Goal: Information Seeking & Learning: Compare options

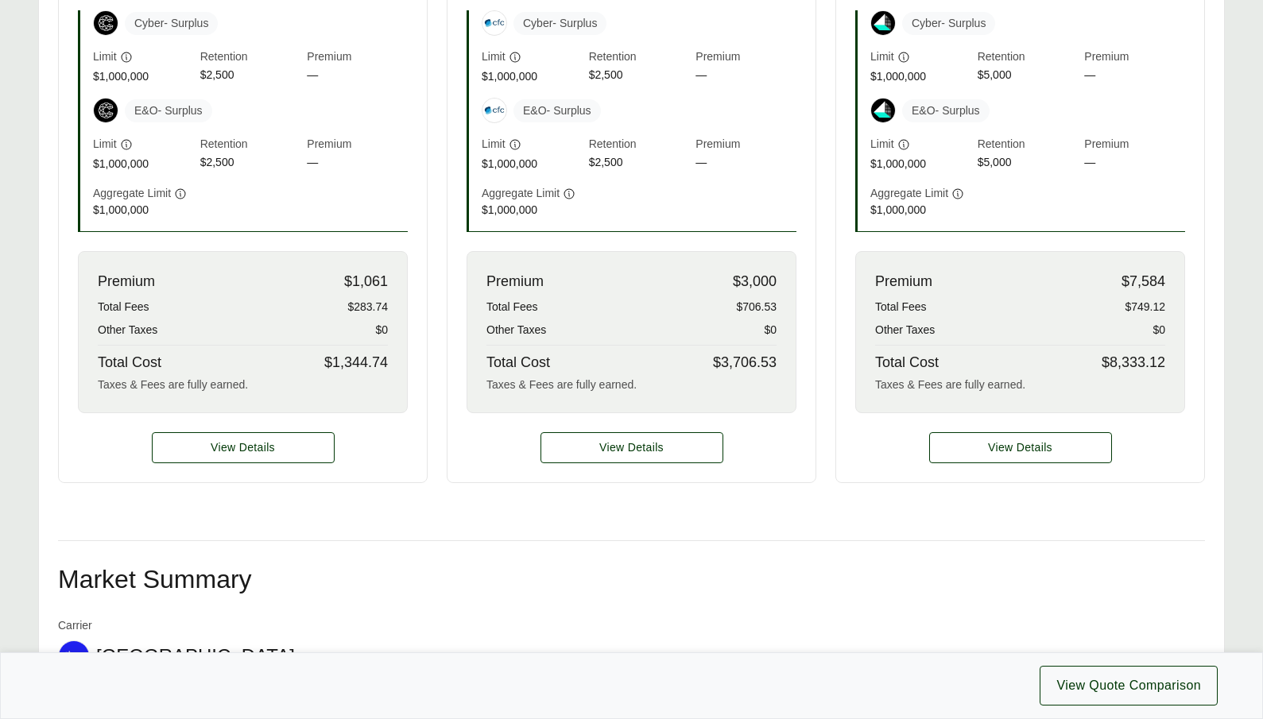
scroll to position [526, 0]
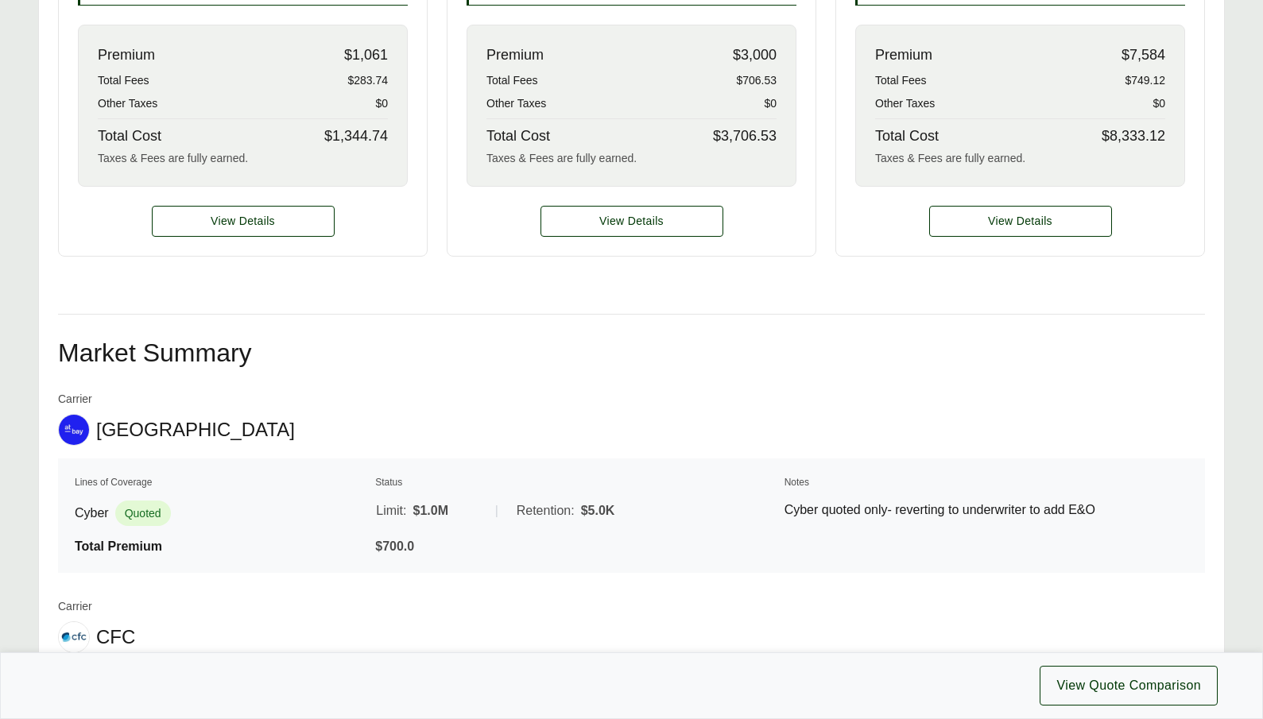
scroll to position [443, 0]
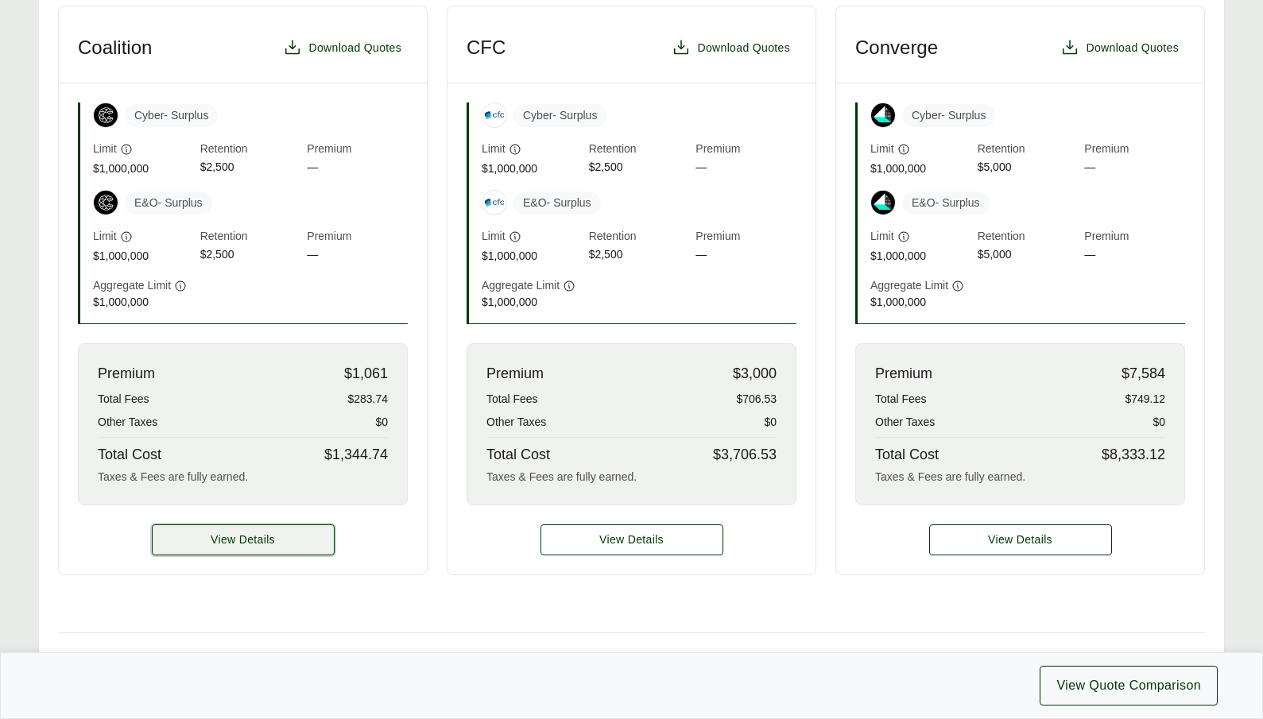
click at [295, 548] on button "View Details" at bounding box center [243, 540] width 183 height 31
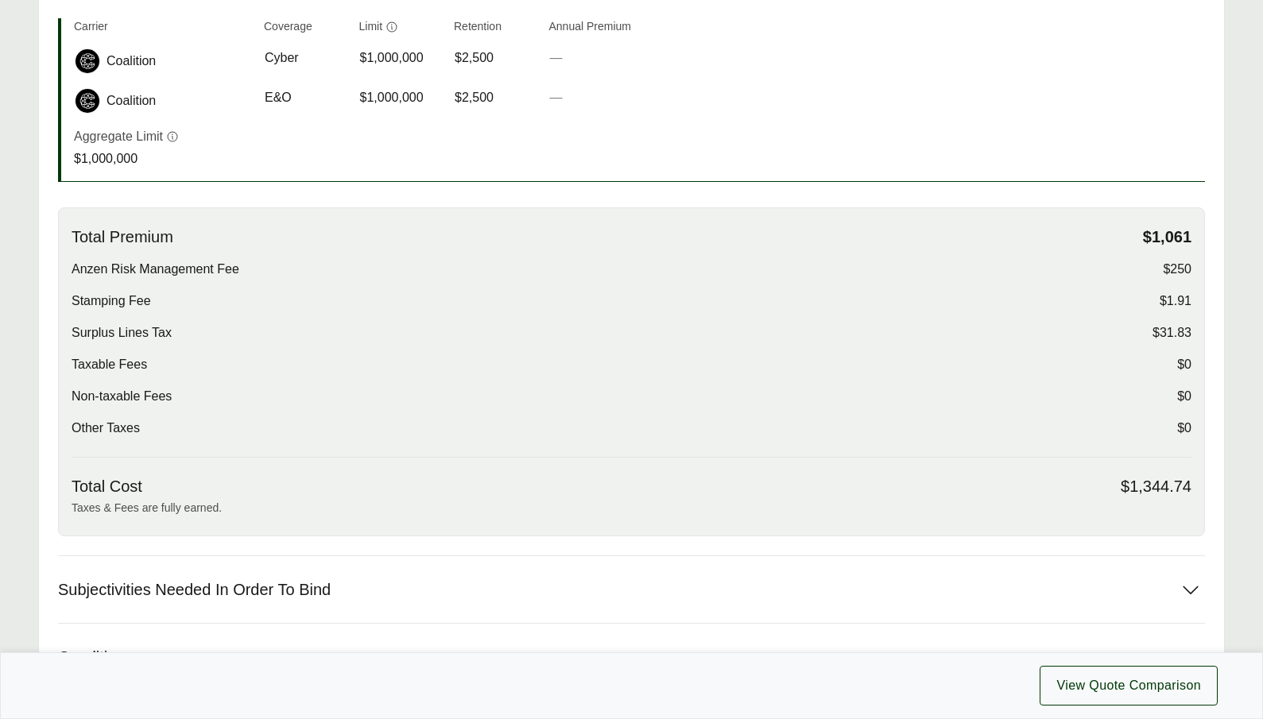
scroll to position [622, 0]
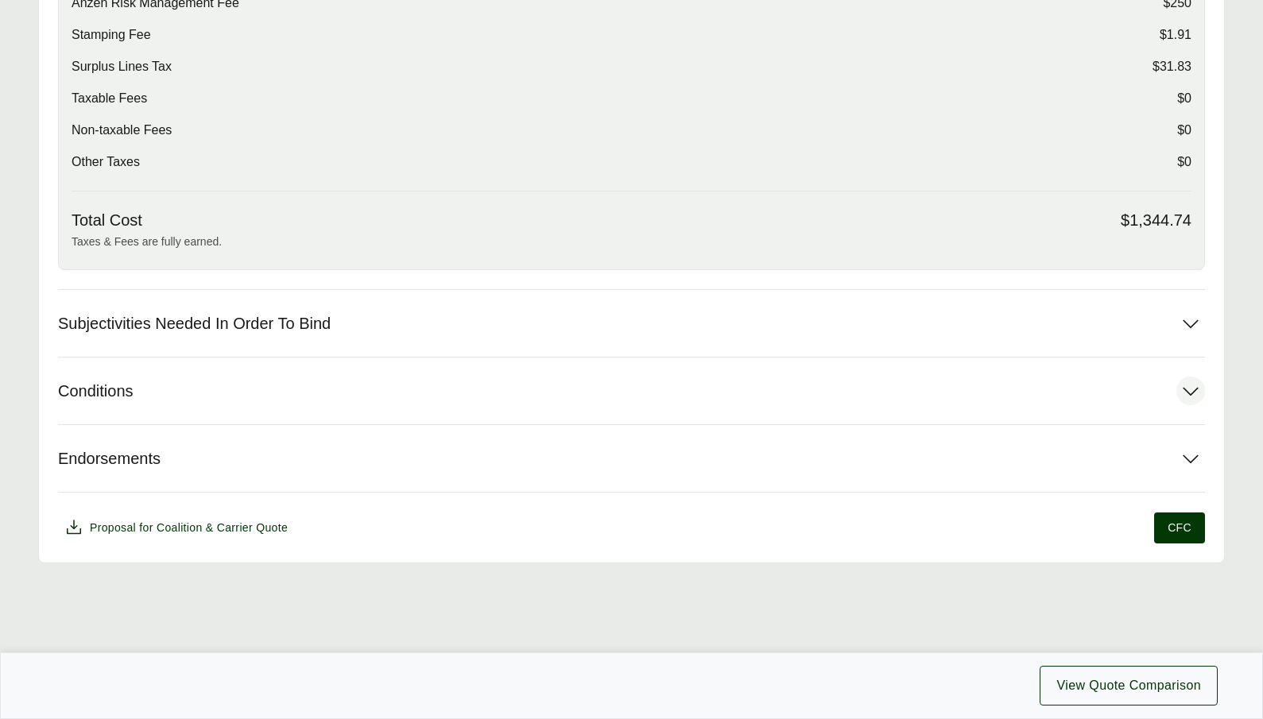
click at [471, 398] on button "Conditions" at bounding box center [631, 391] width 1147 height 67
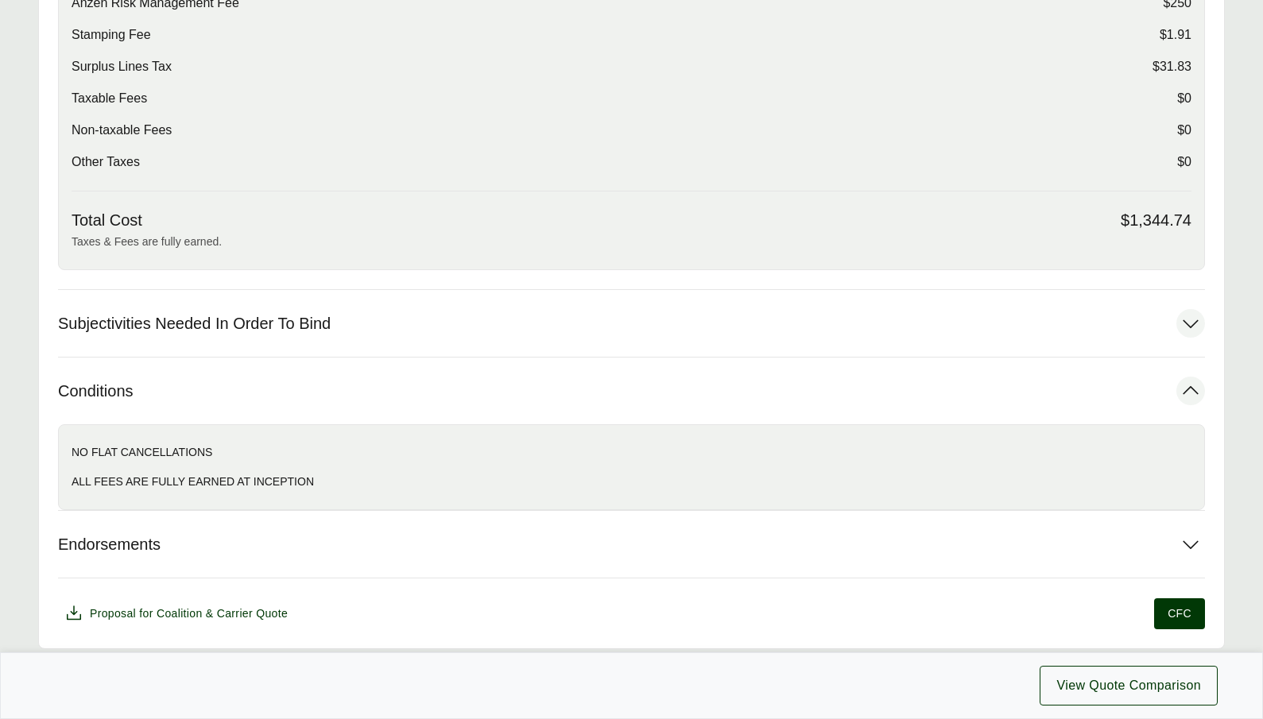
click at [529, 329] on button "Subjectivities Needed In Order To Bind" at bounding box center [631, 323] width 1147 height 67
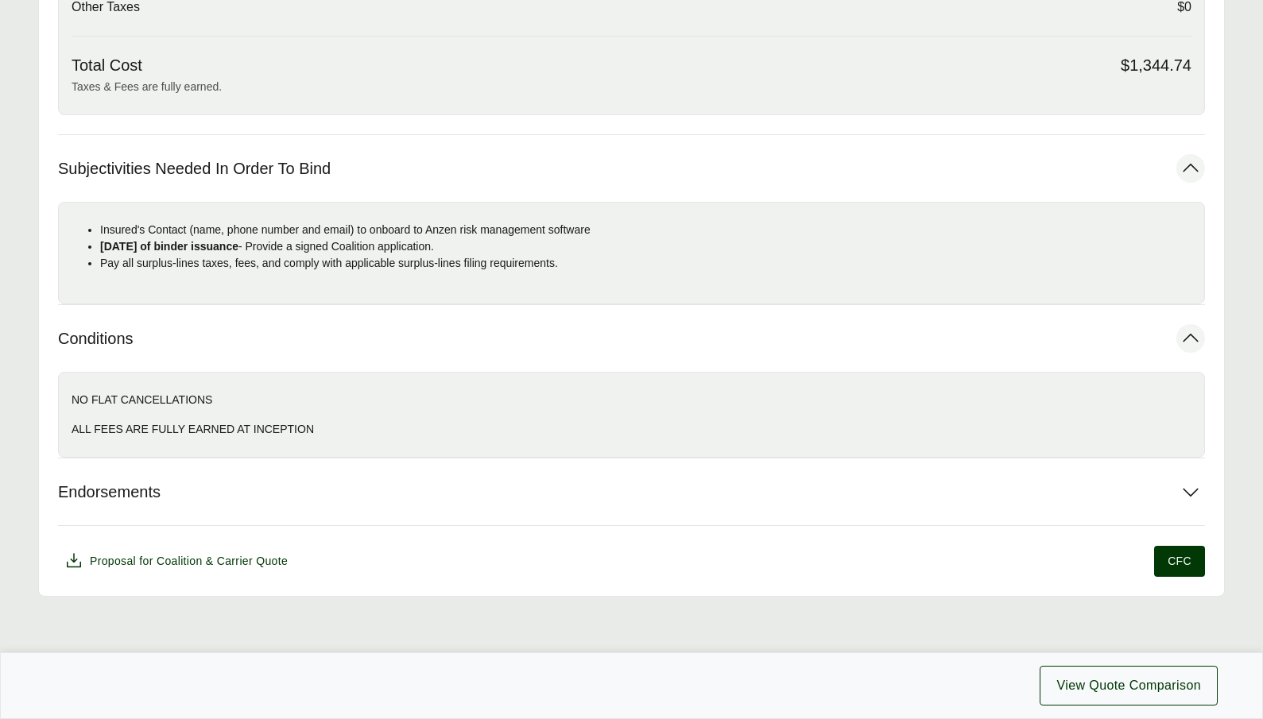
scroll to position [810, 0]
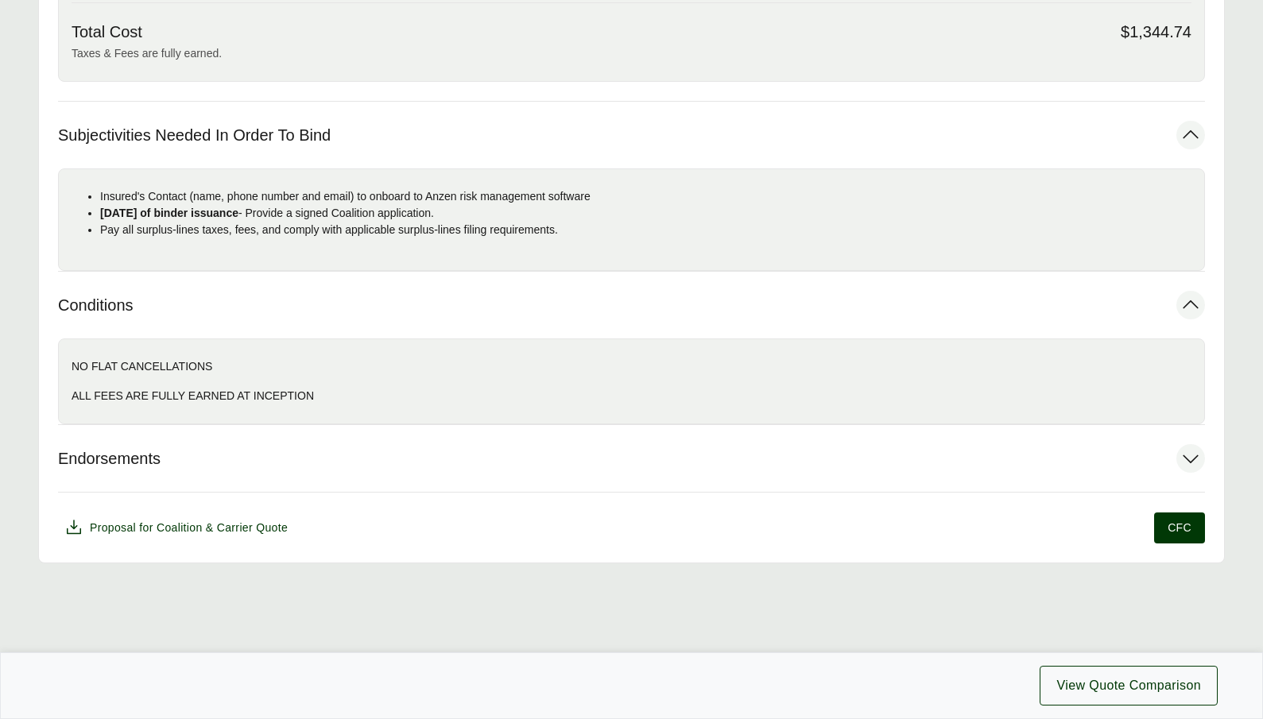
click at [438, 467] on button "Endorsements" at bounding box center [631, 458] width 1147 height 67
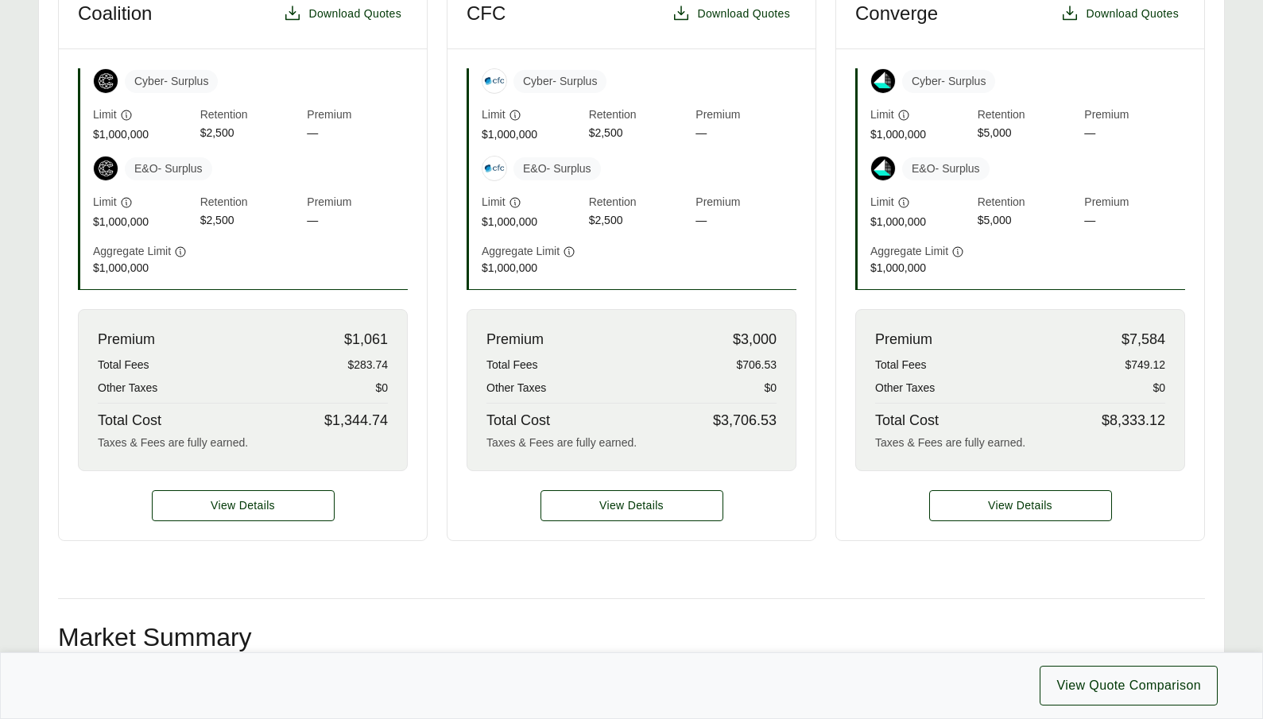
scroll to position [443, 0]
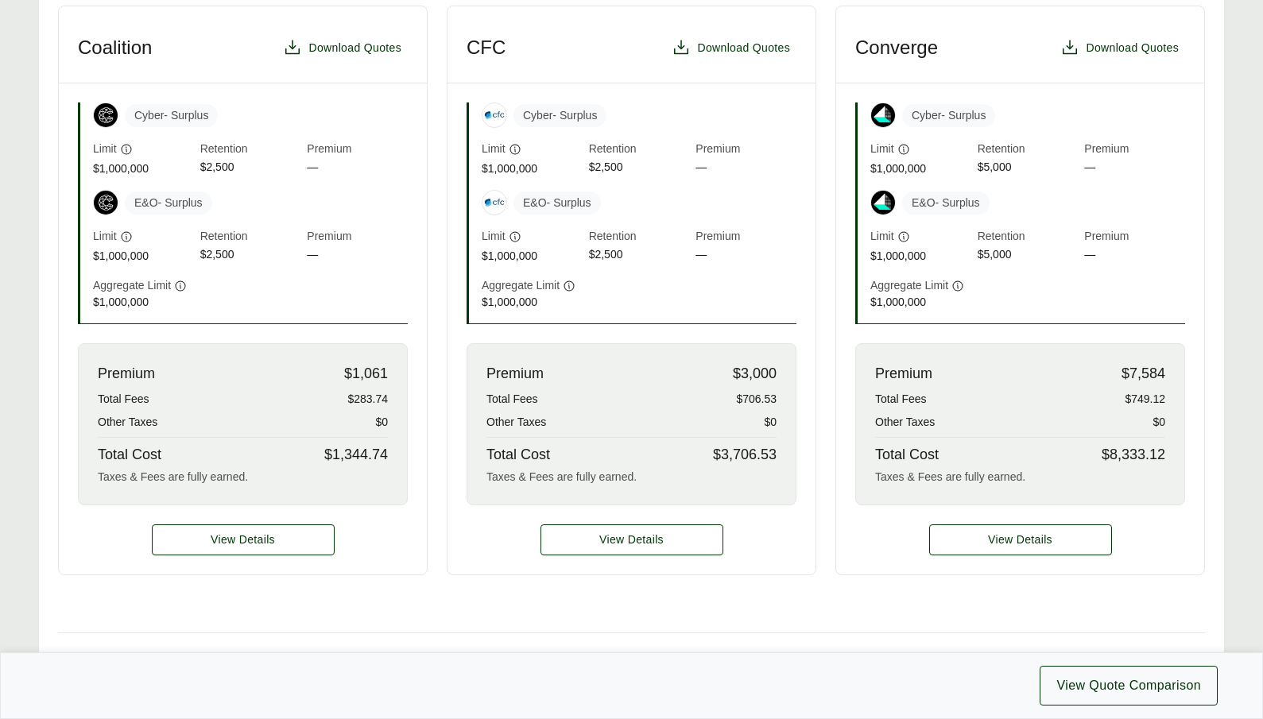
click at [626, 560] on div "View Details" at bounding box center [631, 540] width 368 height 69
click at [634, 547] on span "View Details" at bounding box center [631, 540] width 64 height 17
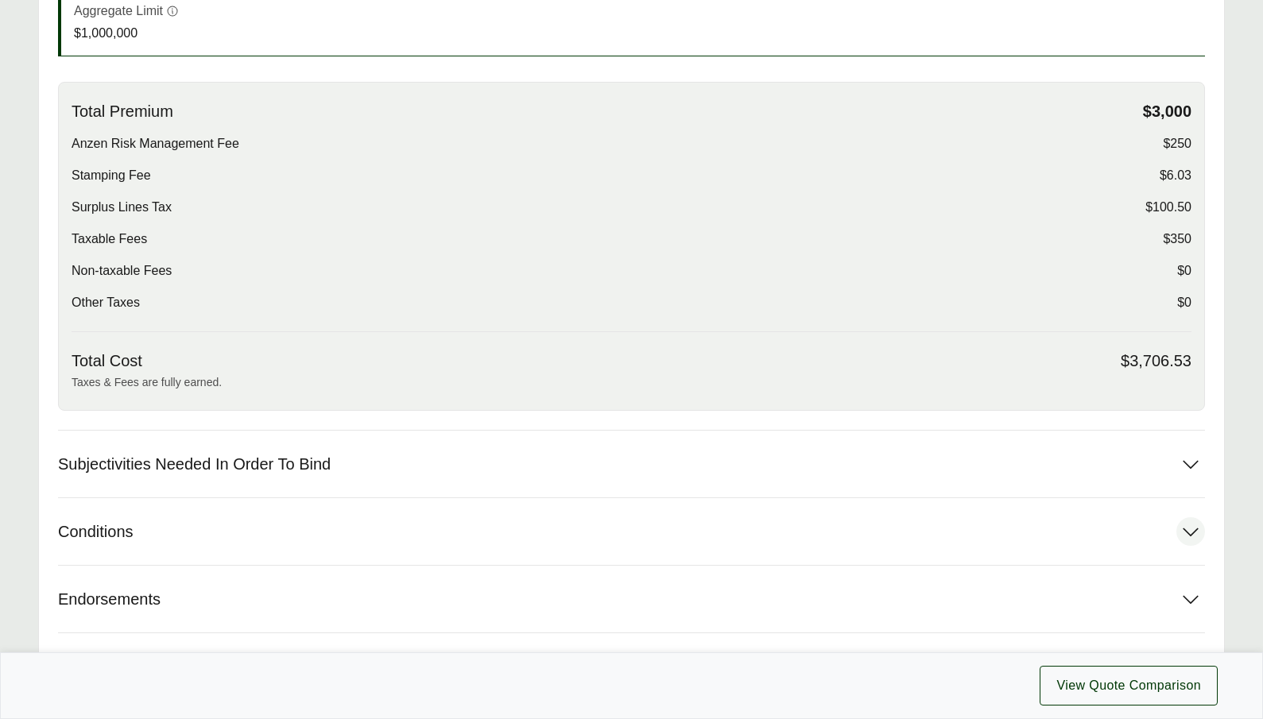
scroll to position [483, 0]
click at [296, 515] on button "Conditions" at bounding box center [631, 529] width 1147 height 67
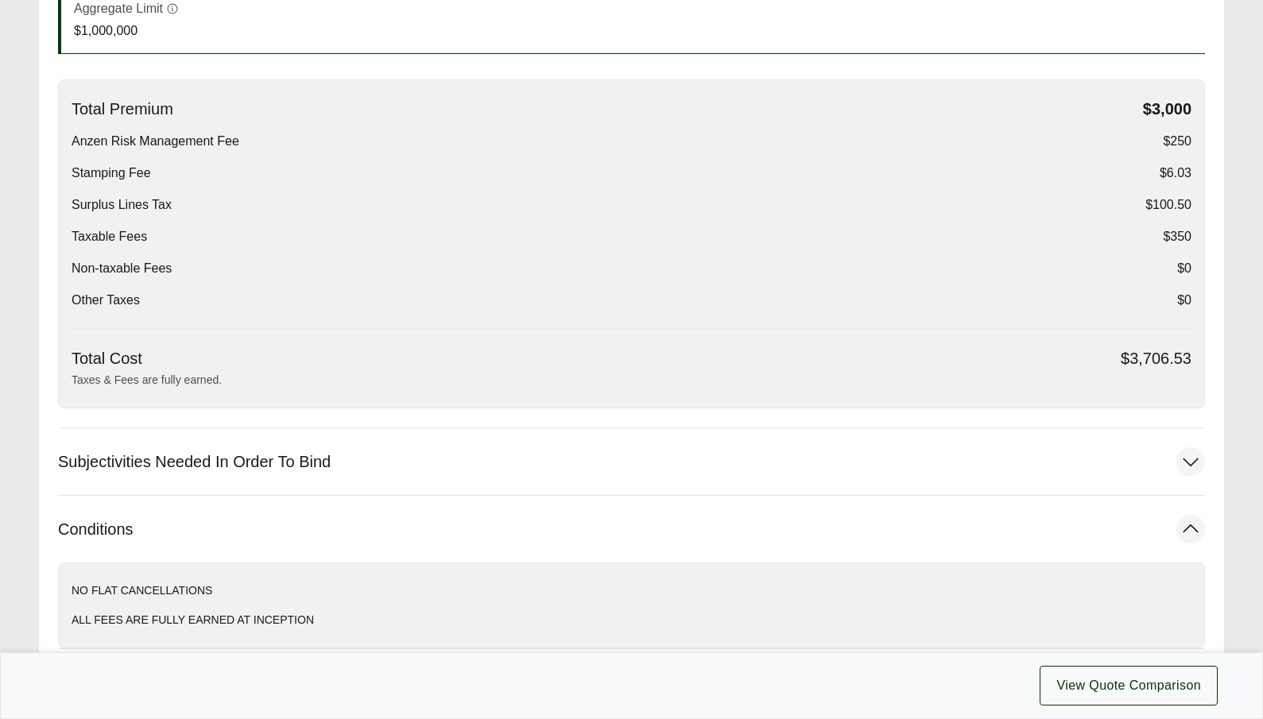
click at [320, 465] on span "Subjectivities Needed In Order To Bind" at bounding box center [194, 462] width 273 height 20
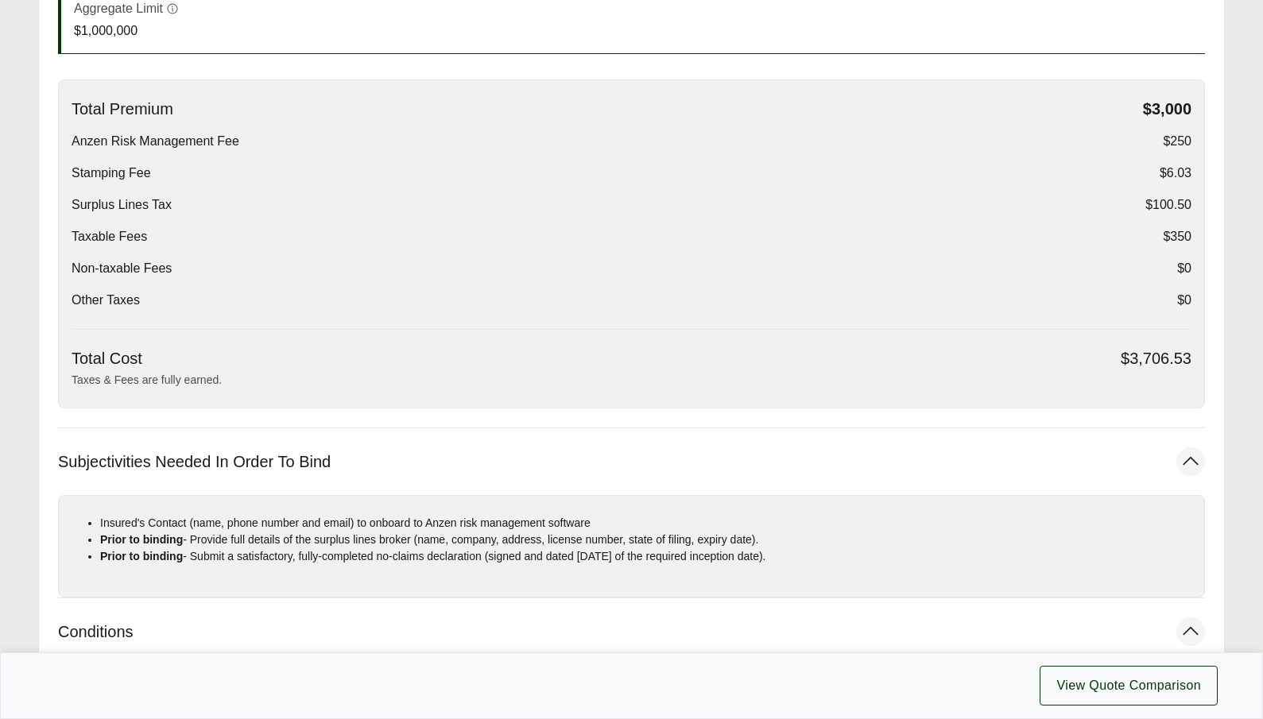
scroll to position [810, 0]
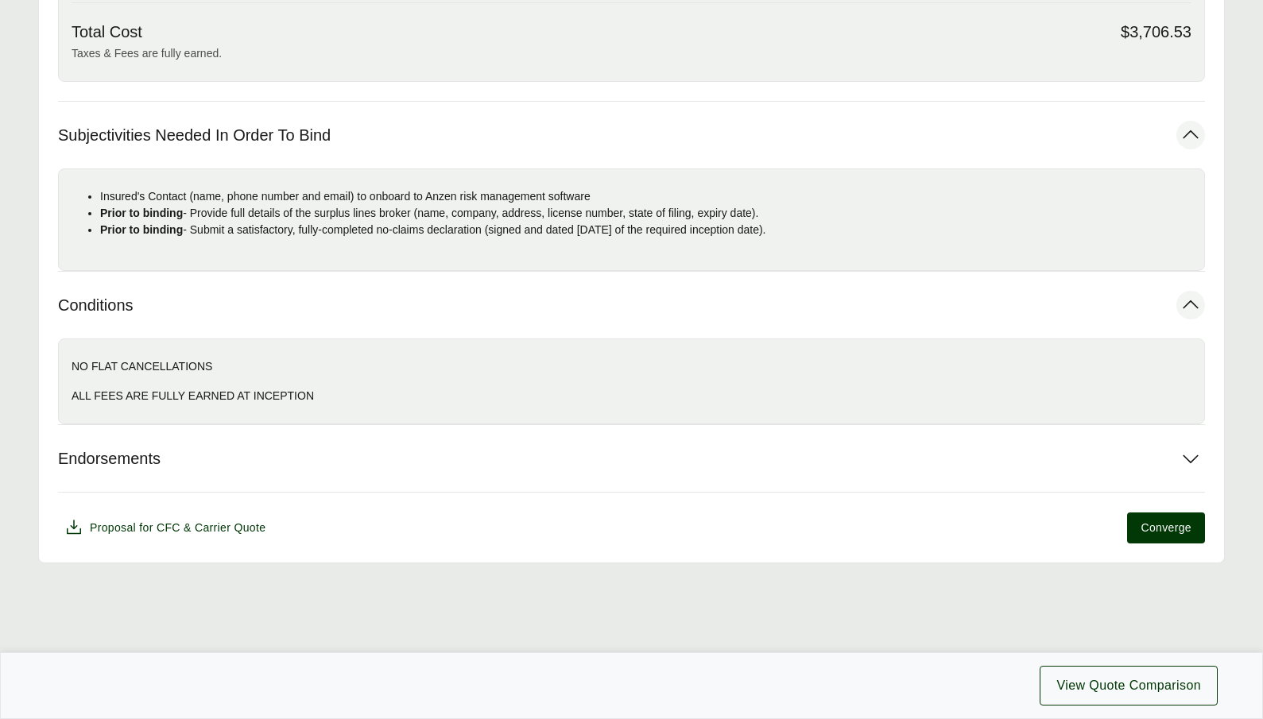
click at [320, 457] on button "Endorsements" at bounding box center [631, 458] width 1147 height 67
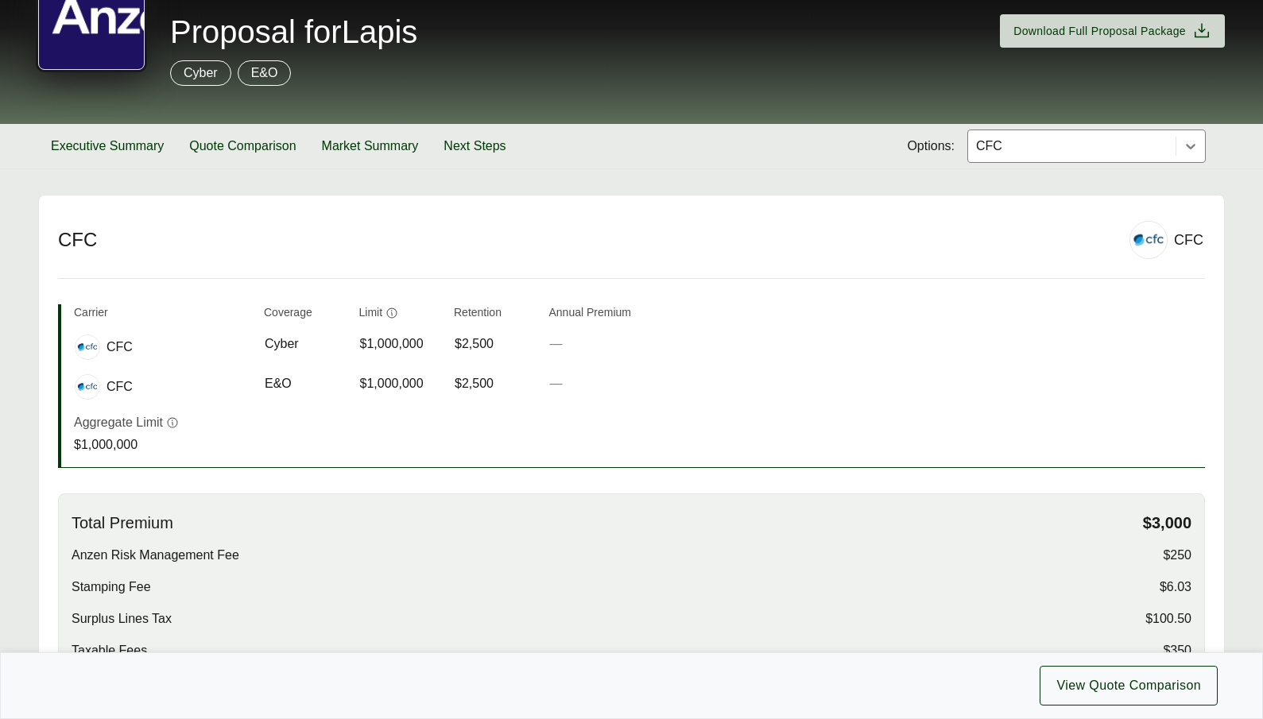
scroll to position [49, 0]
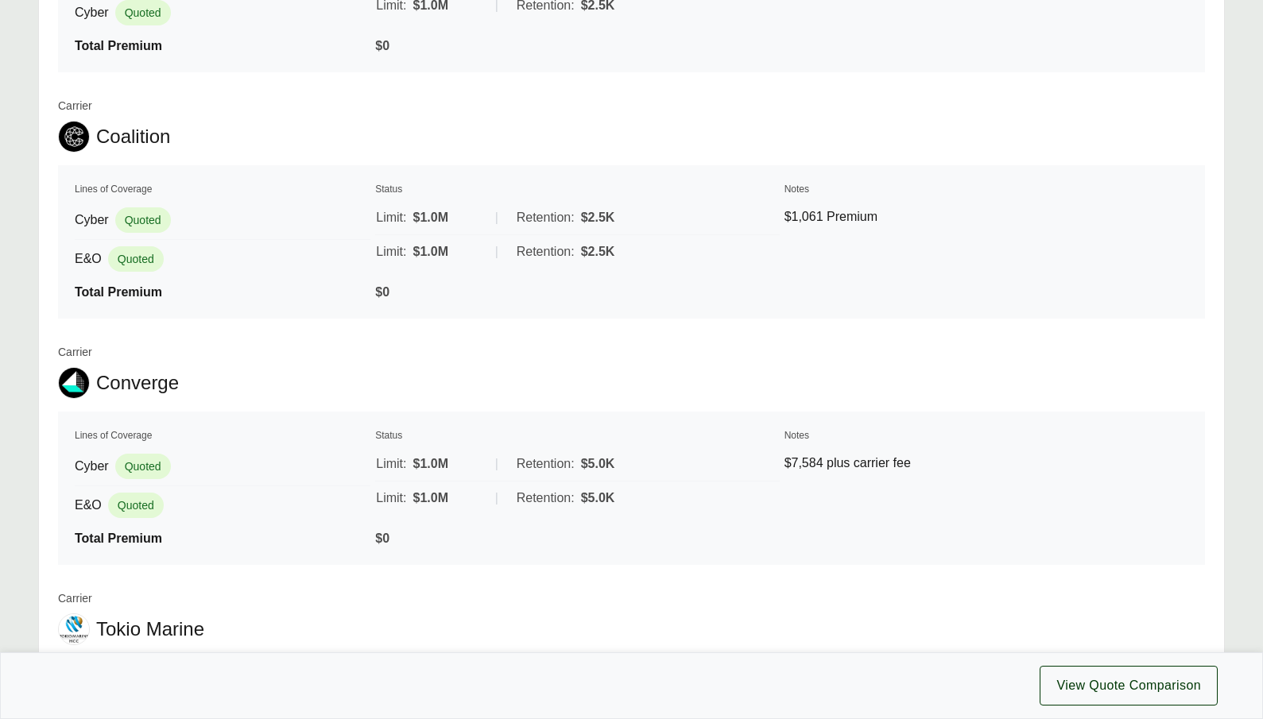
scroll to position [1191, 0]
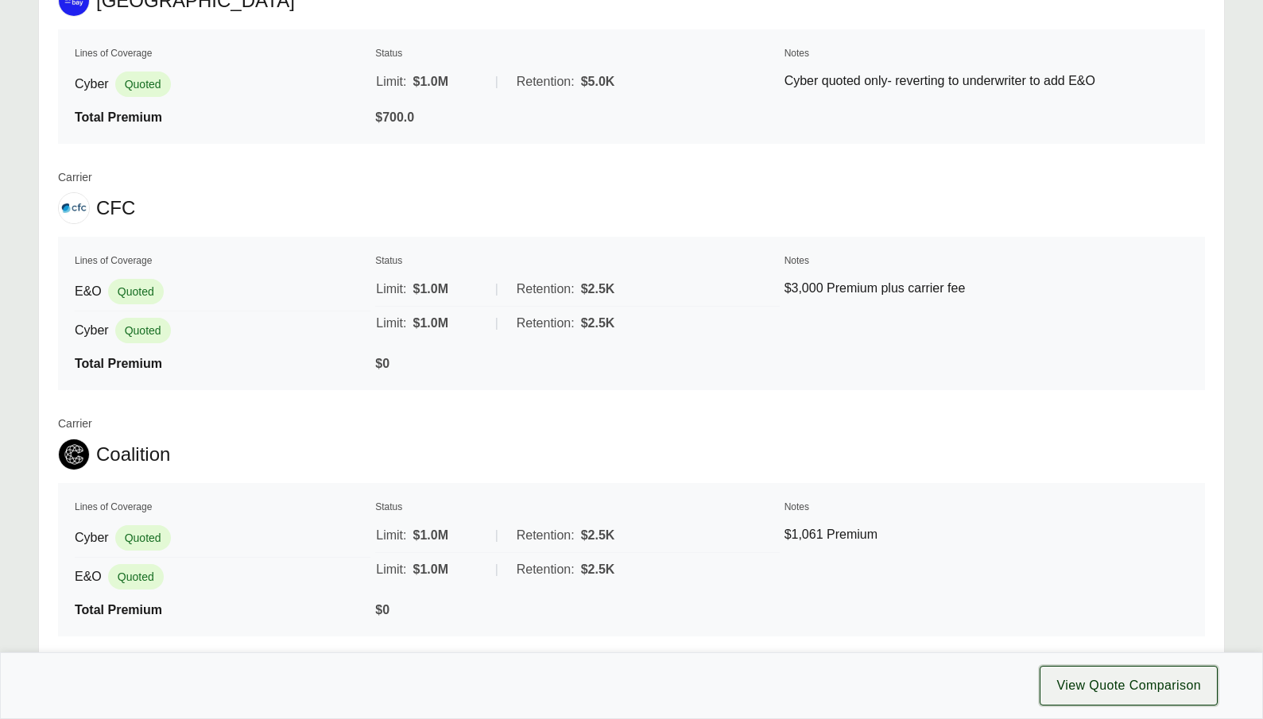
click at [1086, 679] on span "View Quote Comparison" at bounding box center [1128, 685] width 145 height 19
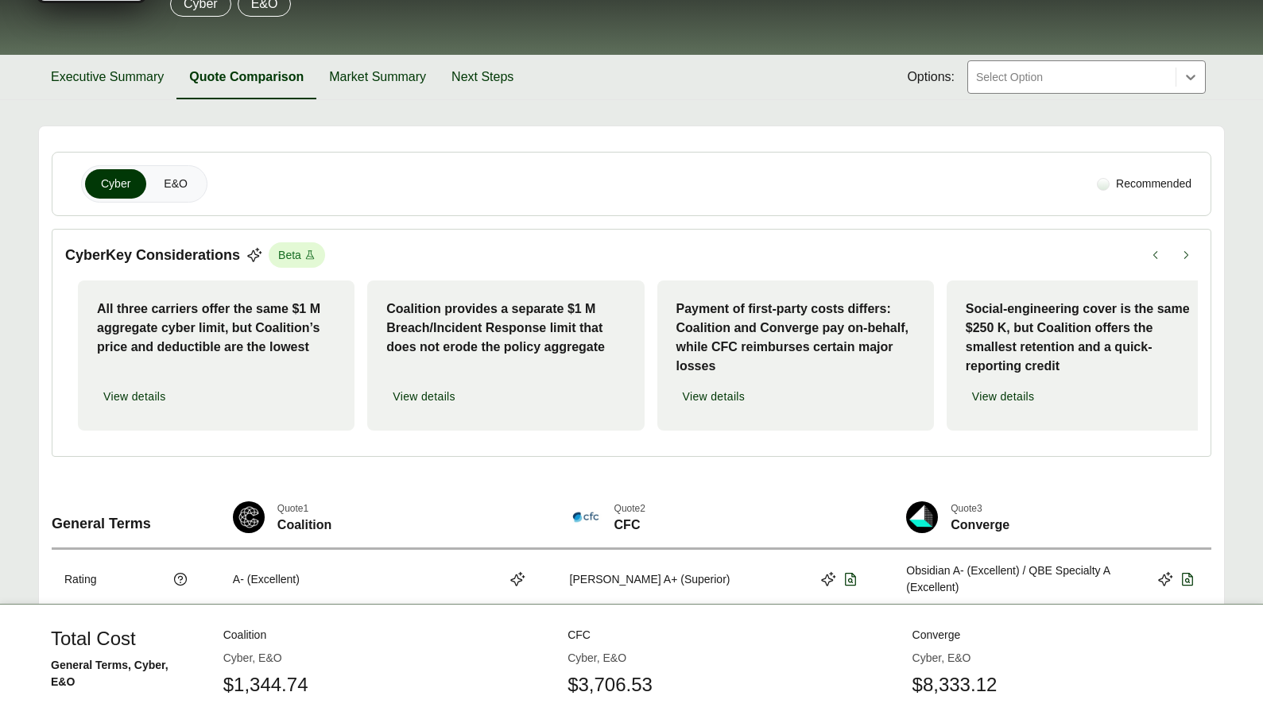
scroll to position [262, 0]
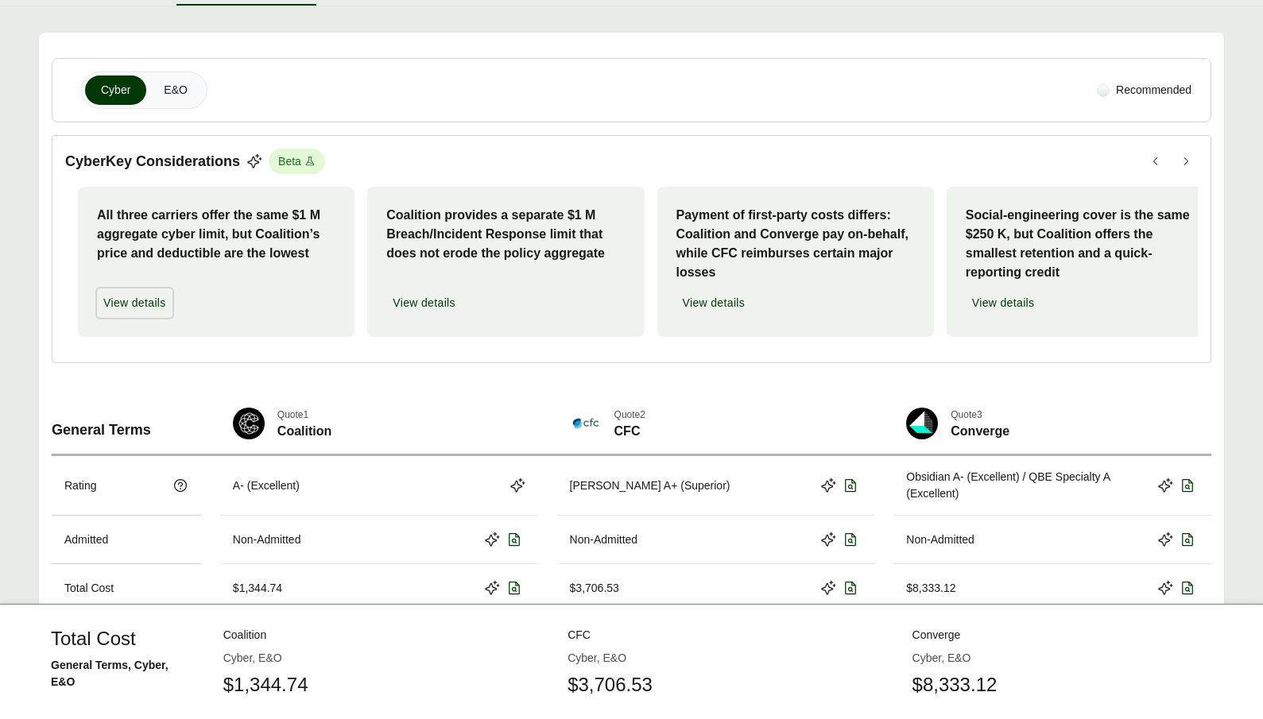
click at [151, 295] on span "View details" at bounding box center [134, 303] width 63 height 17
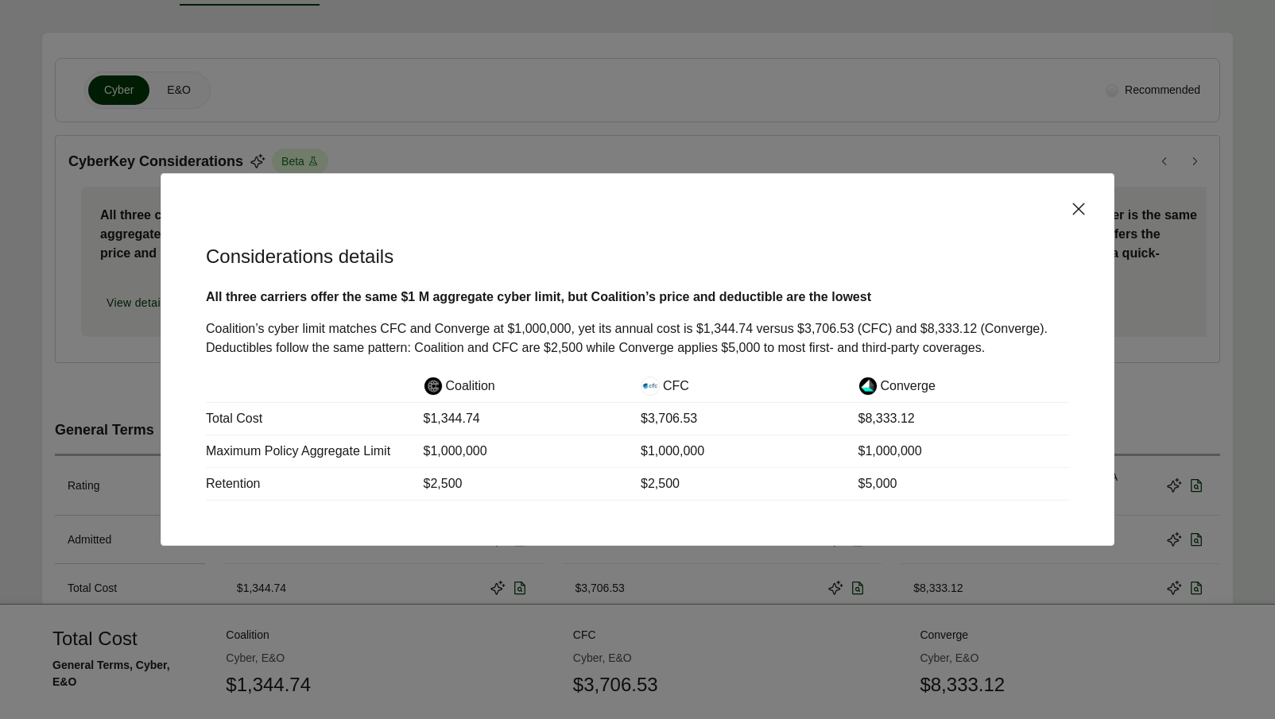
click at [126, 321] on div "Considerations details All three carriers offer the same $1 M aggregate cyber l…" at bounding box center [637, 359] width 1275 height 719
click at [1075, 215] on div "Considerations details All three carriers offer the same $1 M aggregate cyber l…" at bounding box center [638, 359] width 954 height 373
click at [1077, 211] on icon at bounding box center [1078, 209] width 19 height 19
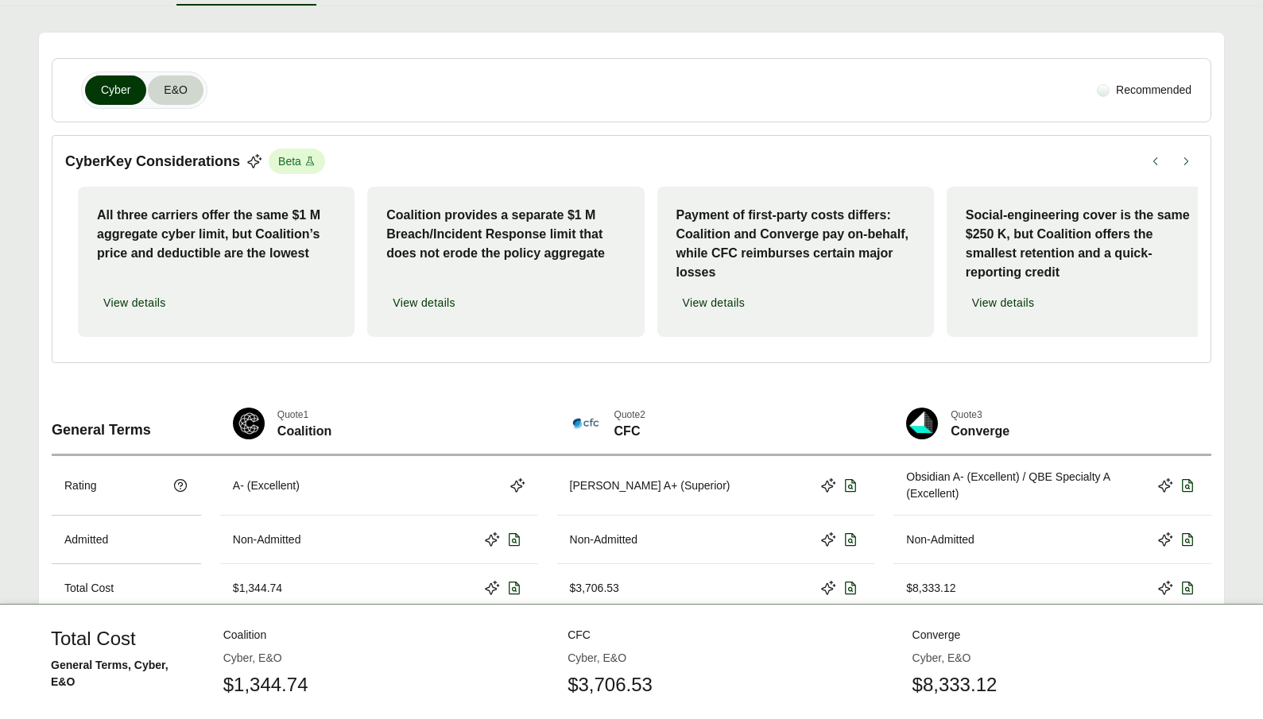
click at [188, 97] on button "E&O" at bounding box center [176, 90] width 56 height 29
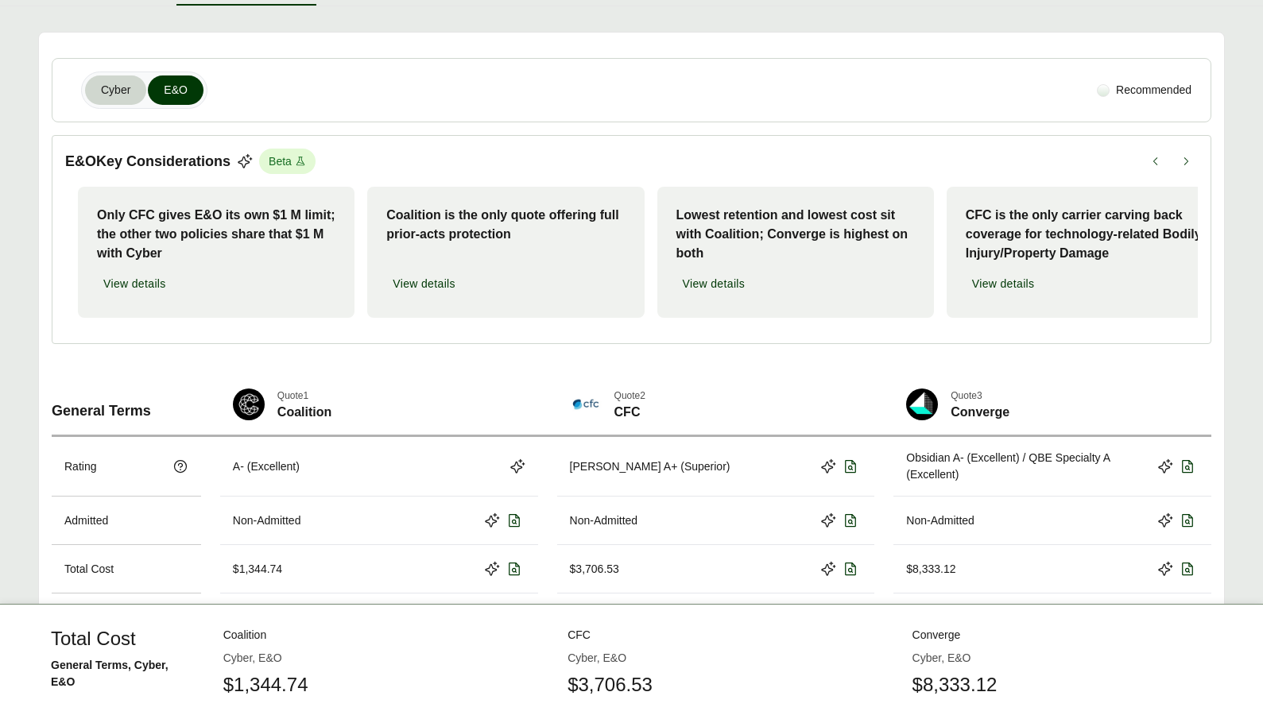
click at [144, 96] on button "Cyber" at bounding box center [115, 90] width 61 height 29
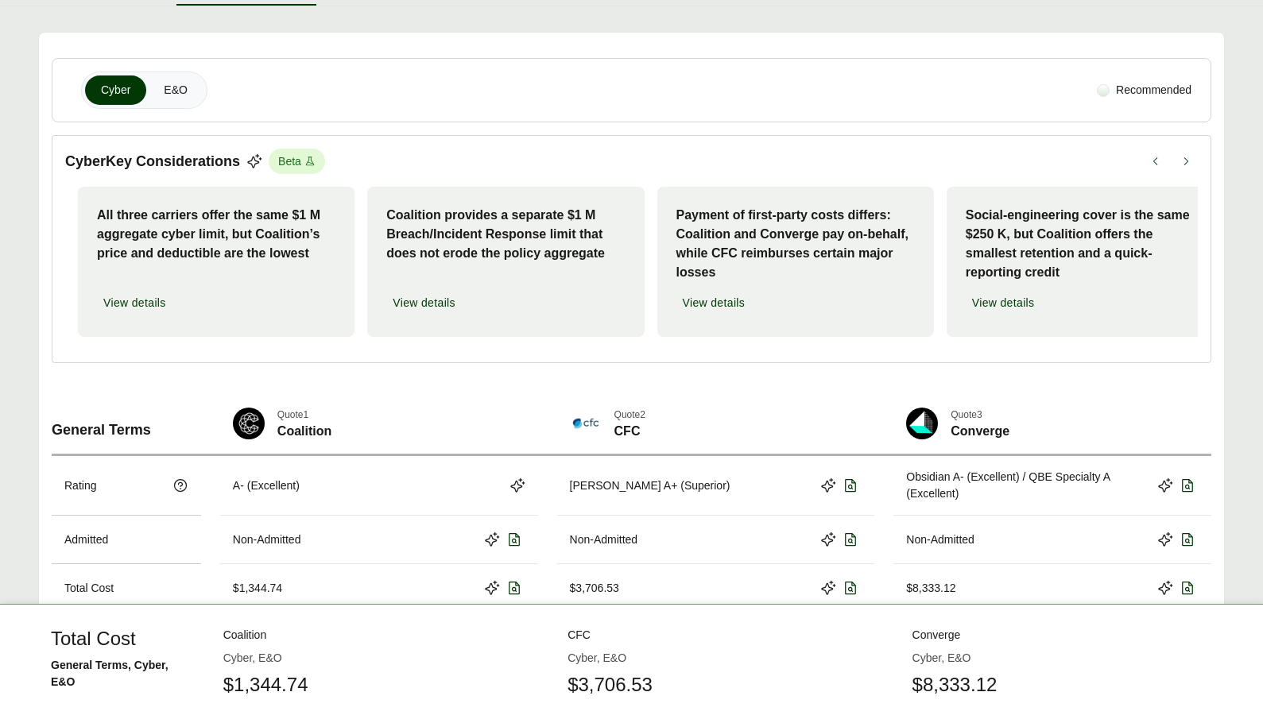
click at [1105, 87] on div at bounding box center [1103, 90] width 13 height 13
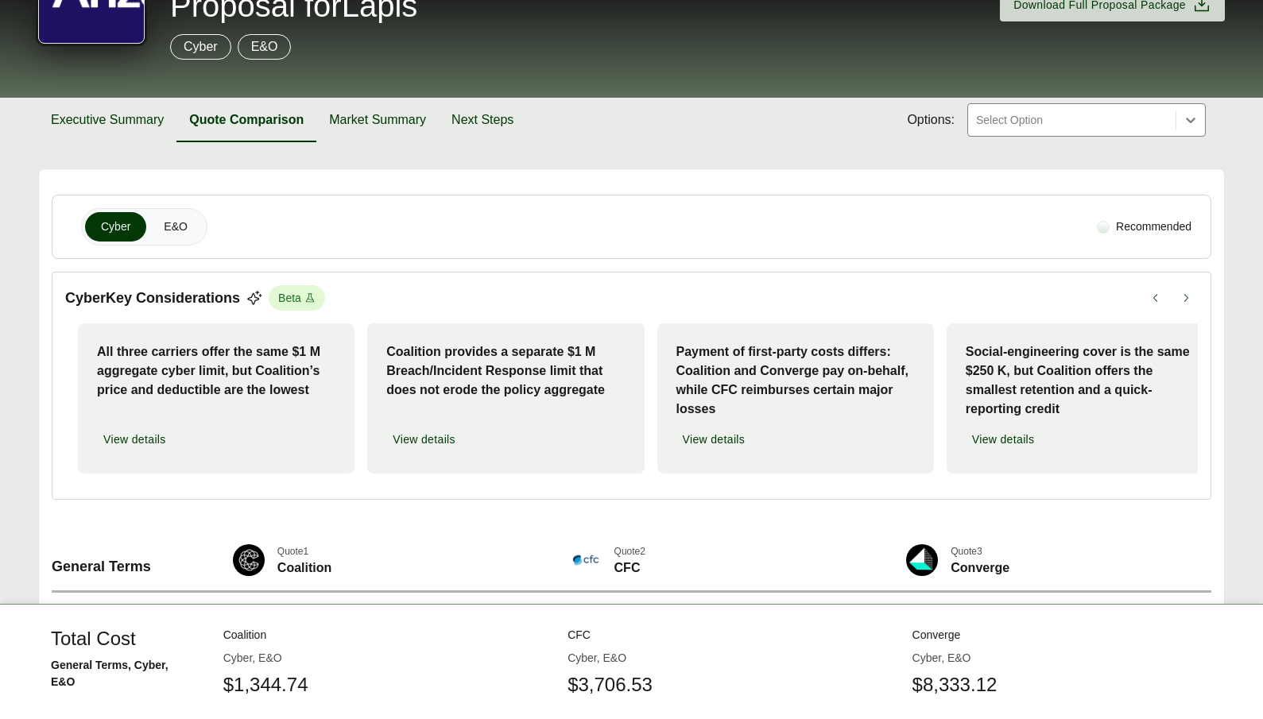
scroll to position [119, 0]
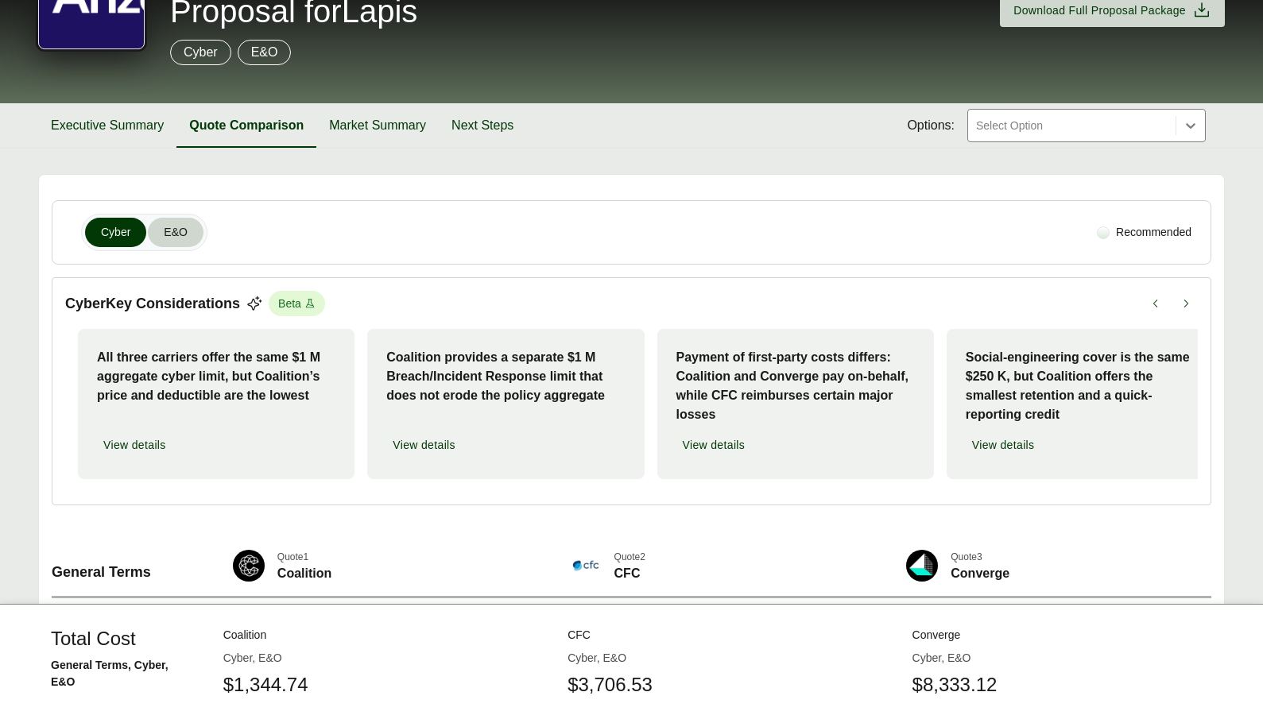
click at [189, 227] on button "E&O" at bounding box center [176, 232] width 56 height 29
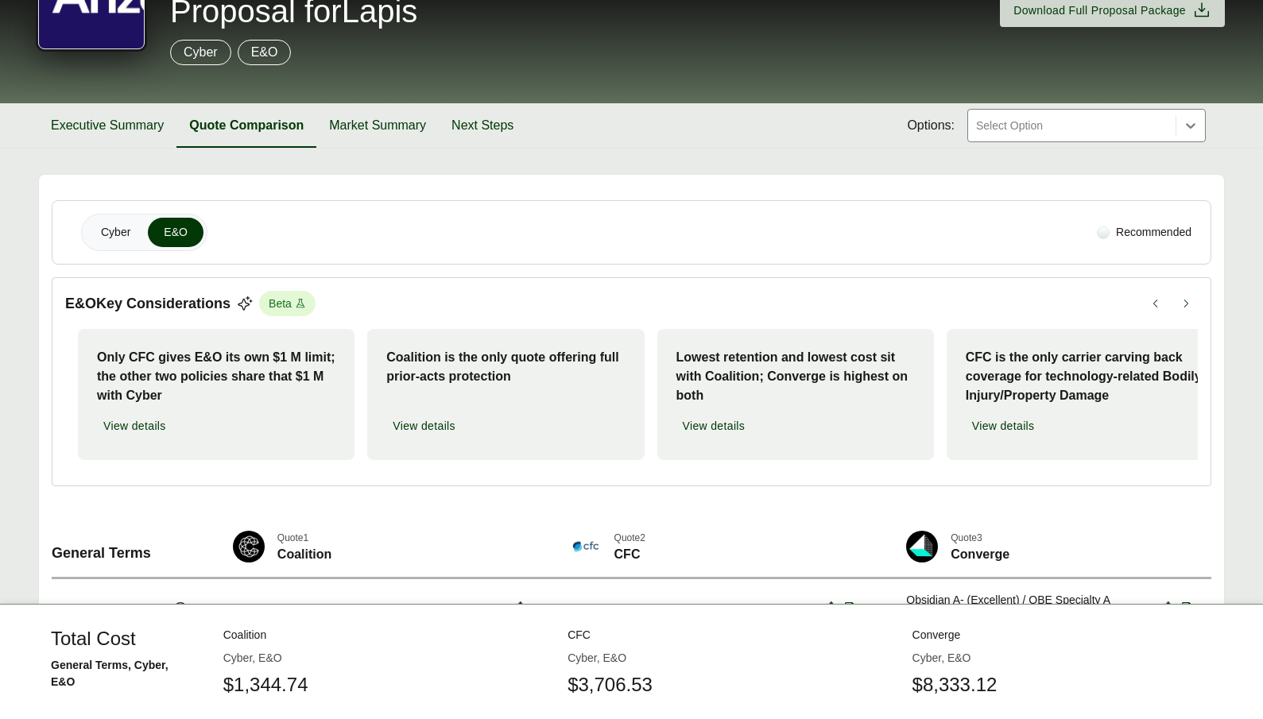
click at [1097, 232] on div at bounding box center [1103, 233] width 13 height 13
click at [1103, 233] on div at bounding box center [1103, 233] width 13 height 13
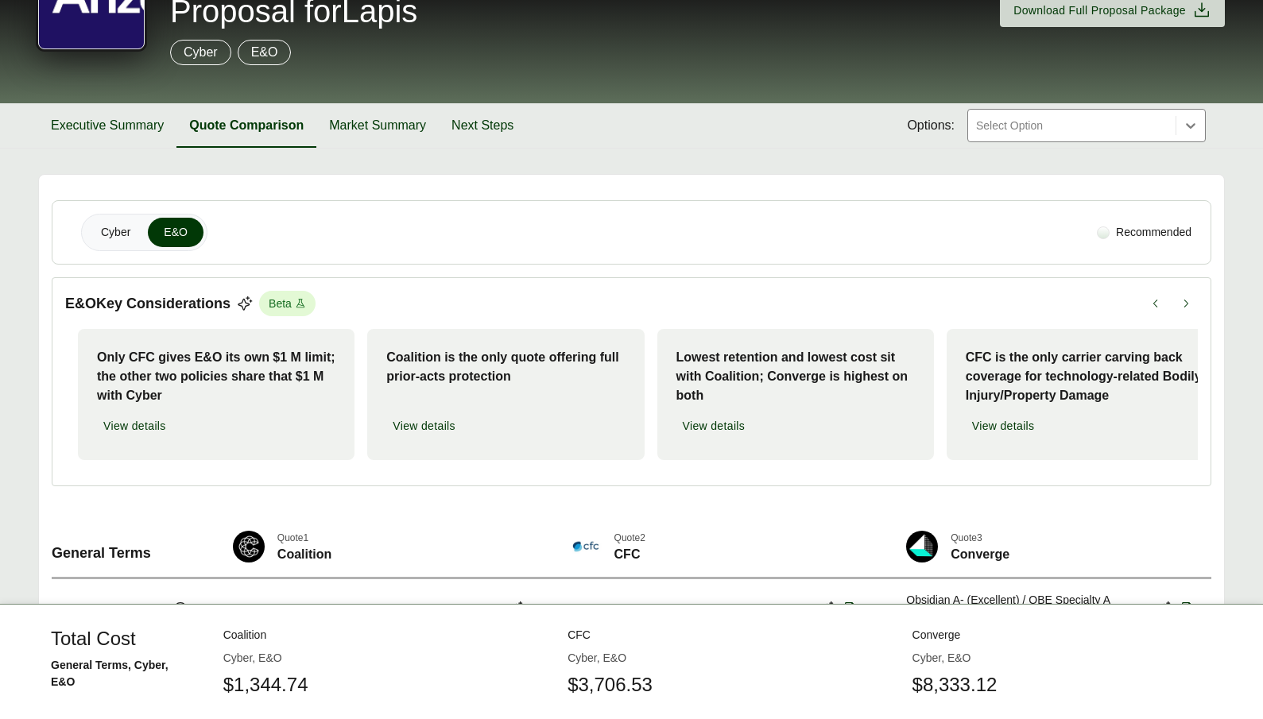
click at [1103, 233] on div at bounding box center [1103, 233] width 13 height 13
click at [1032, 122] on div at bounding box center [1071, 125] width 195 height 19
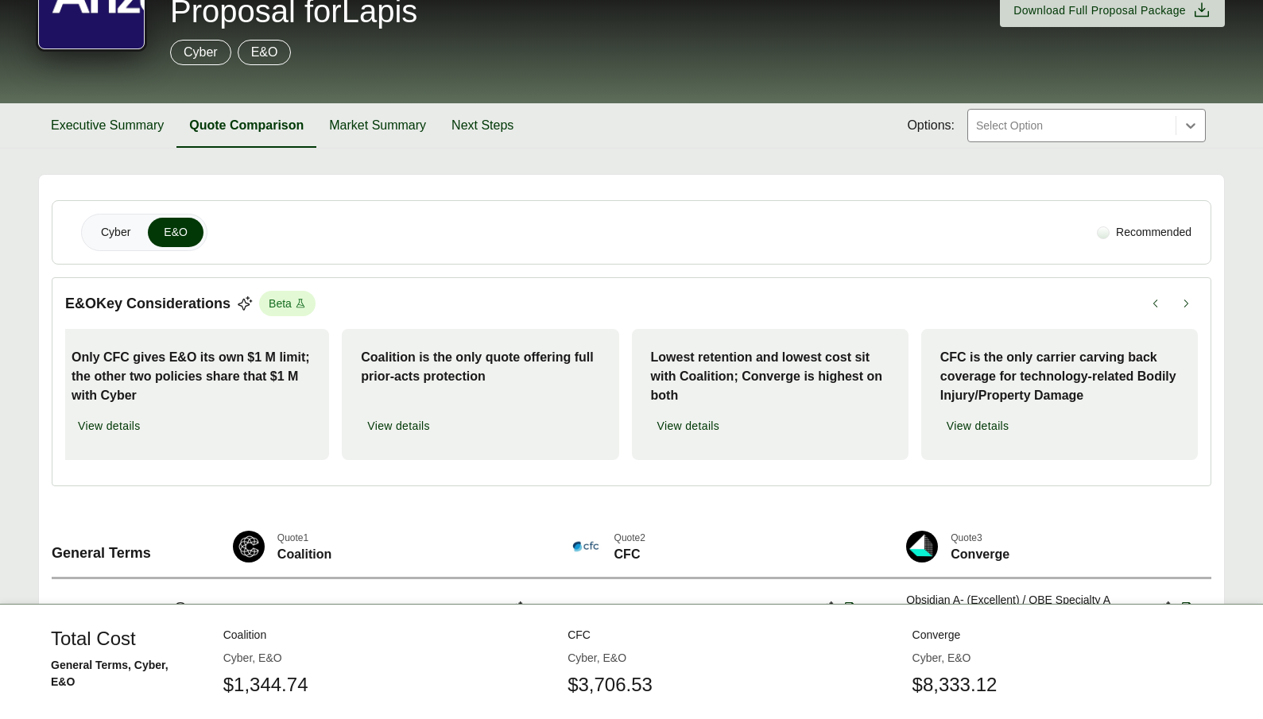
scroll to position [0, 0]
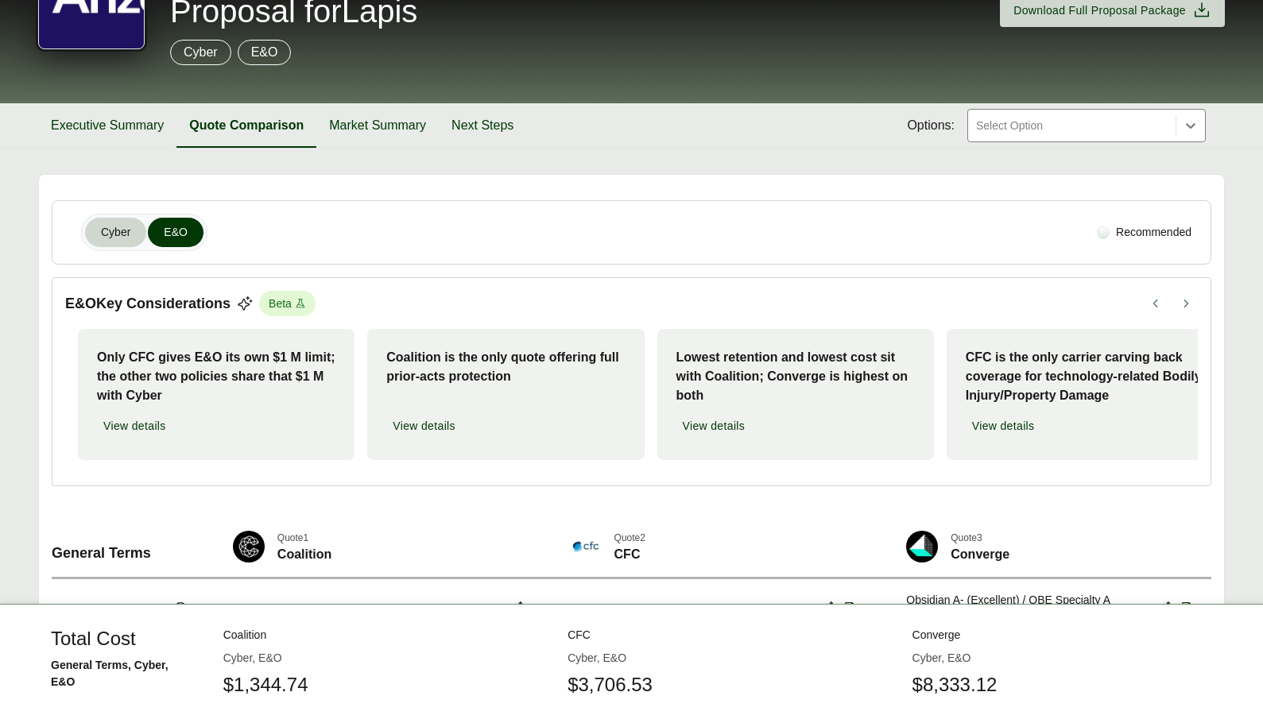
click at [122, 234] on span "Cyber" at bounding box center [115, 232] width 29 height 17
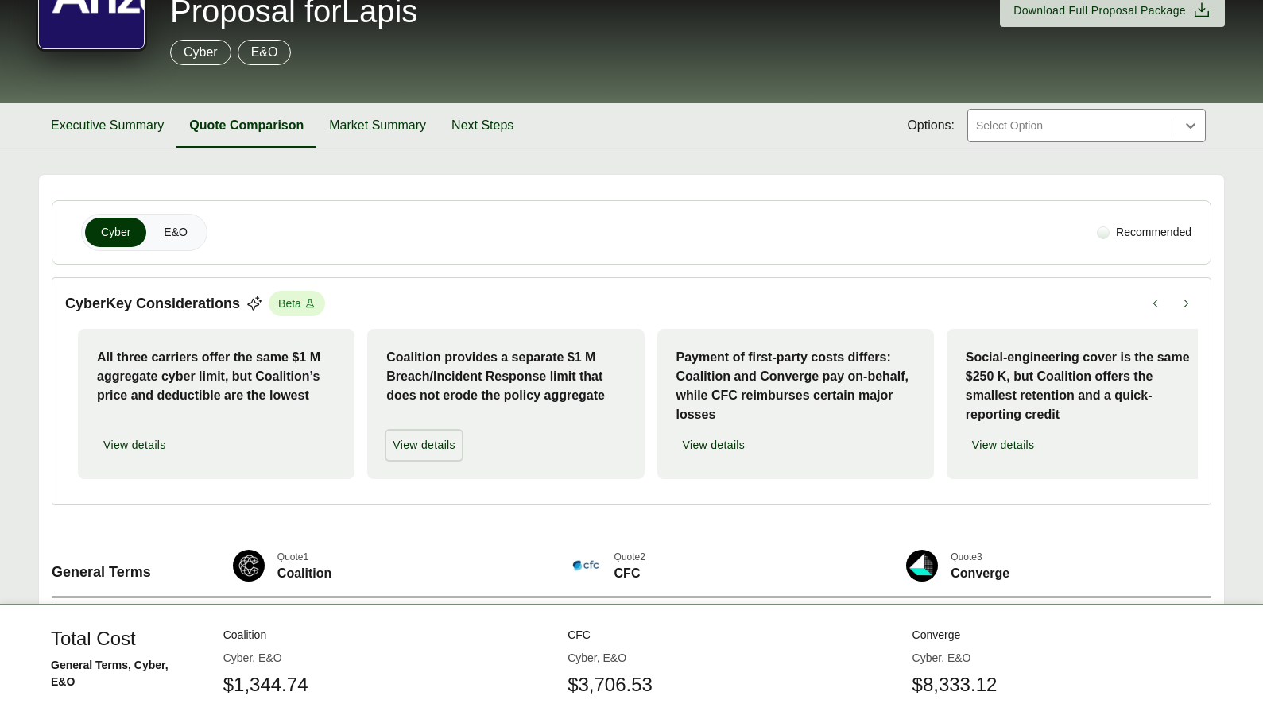
click at [442, 445] on span "View details" at bounding box center [424, 445] width 63 height 17
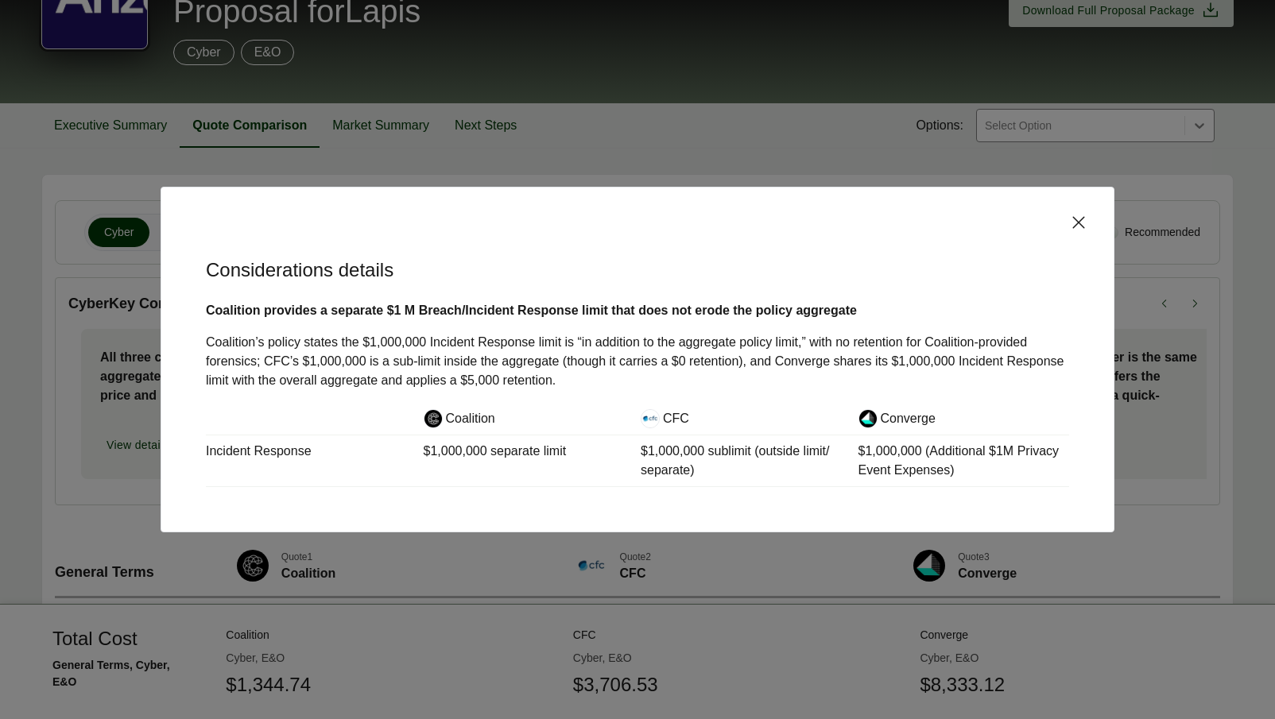
click at [1102, 232] on div "Considerations details Coalition provides a separate $1 M Breach/Incident Respo…" at bounding box center [638, 360] width 954 height 346
click at [1087, 227] on icon at bounding box center [1078, 222] width 19 height 19
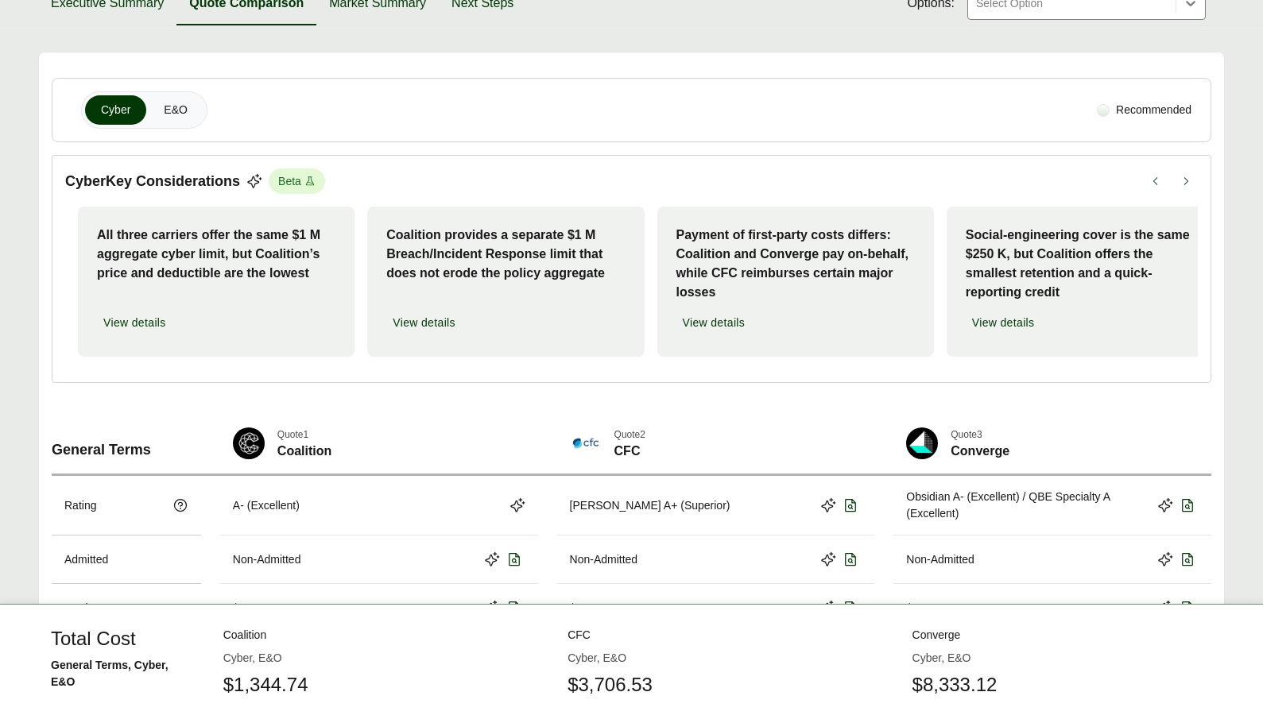
scroll to position [196, 0]
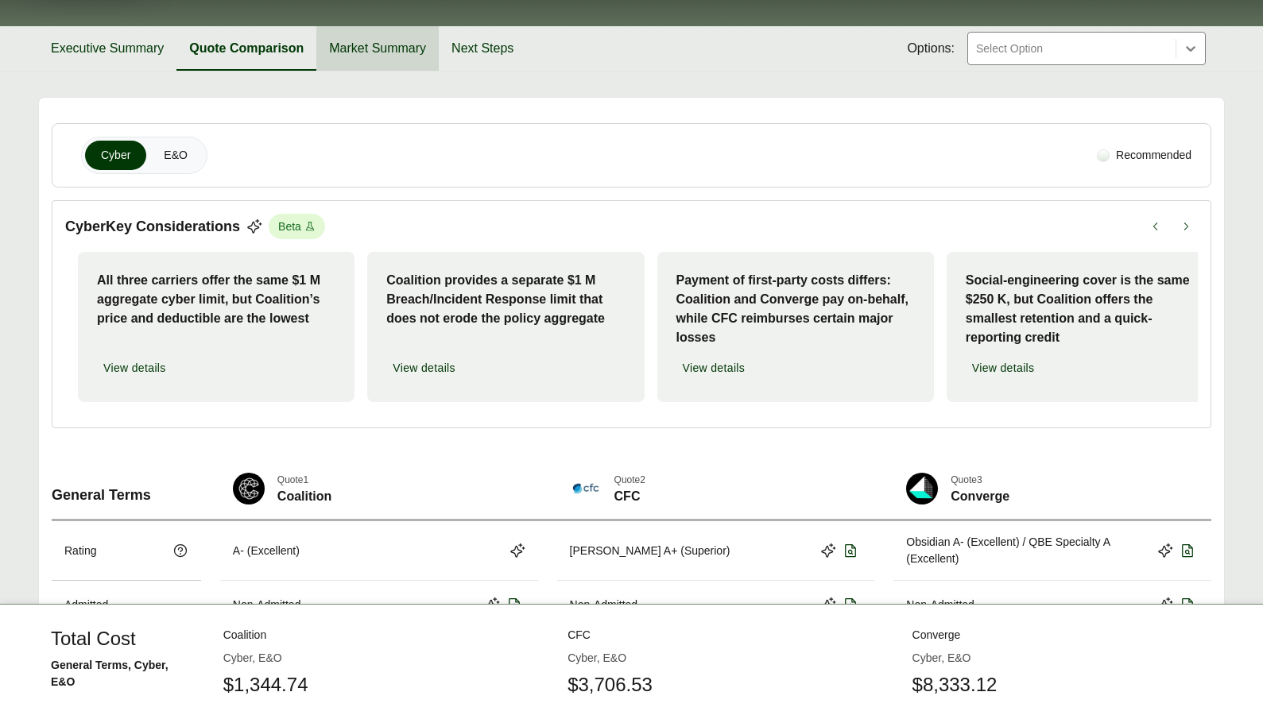
click at [385, 54] on button "Market Summary" at bounding box center [377, 48] width 122 height 45
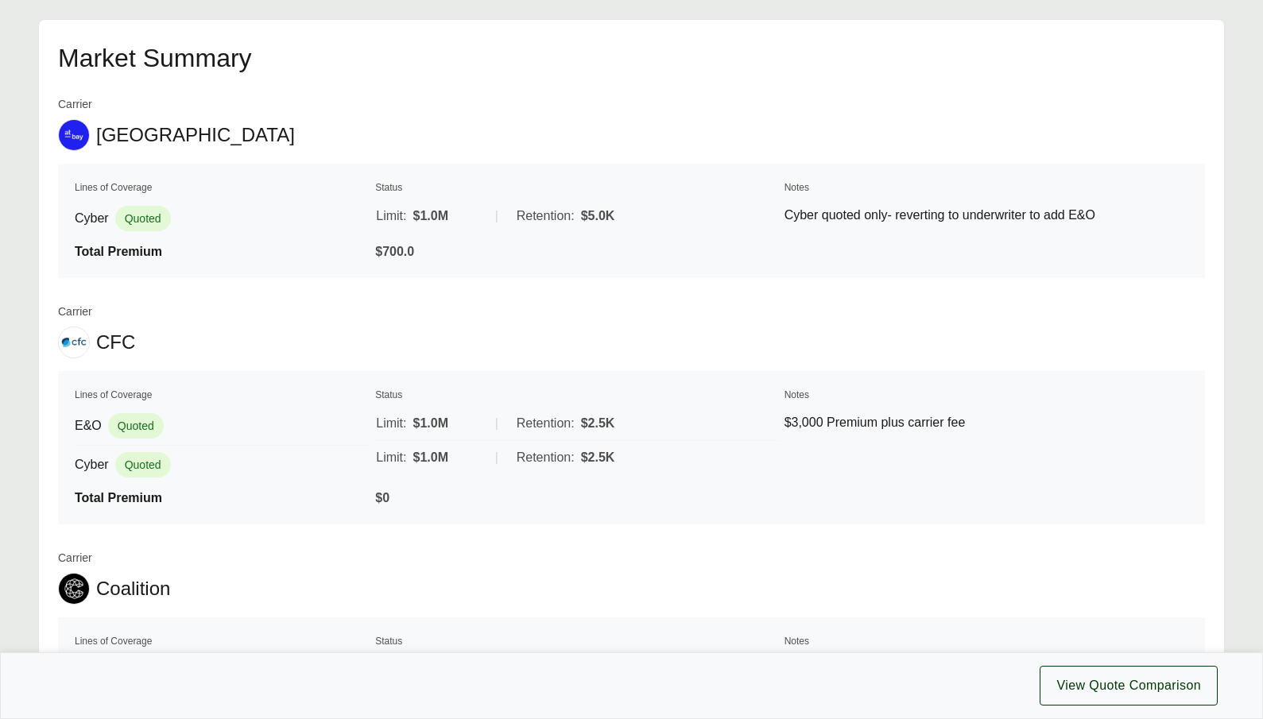
scroll to position [246, 0]
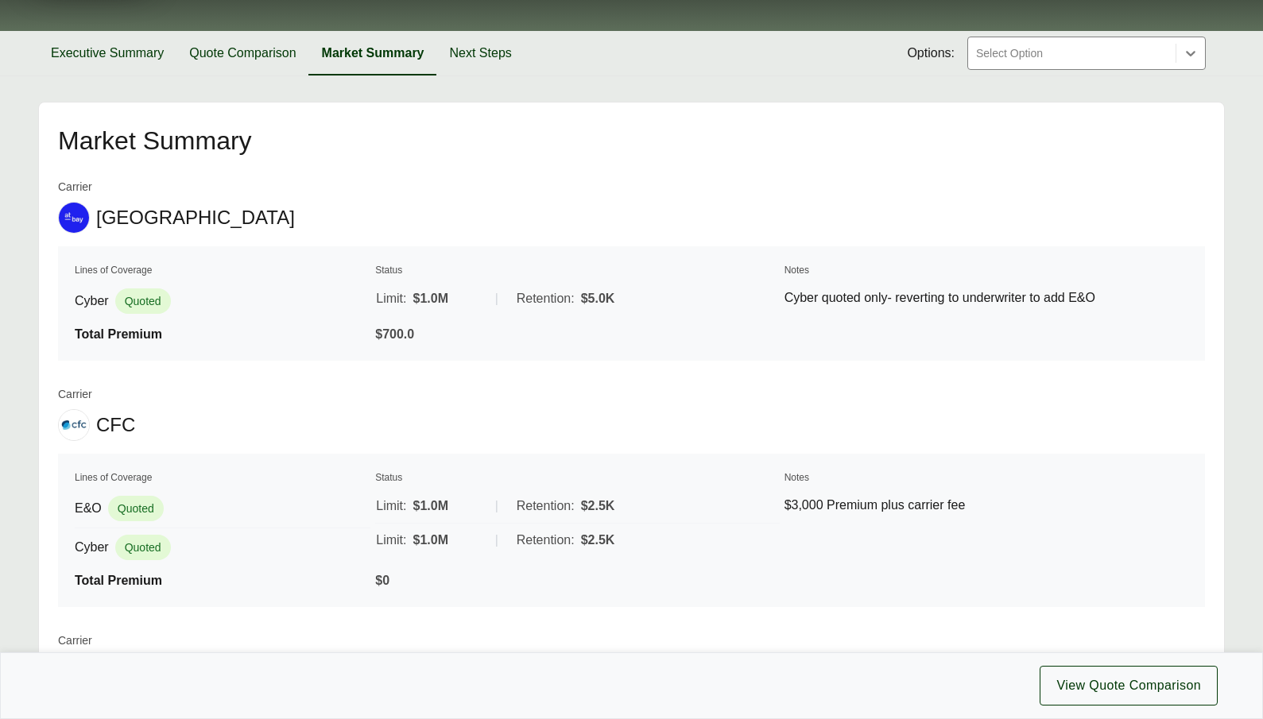
scroll to position [196, 0]
